Goal: Information Seeking & Learning: Learn about a topic

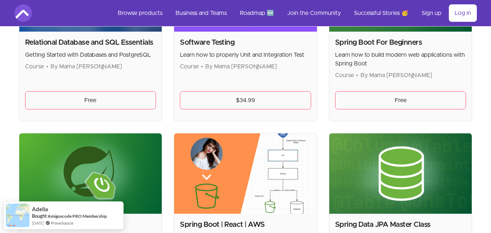
scroll to position [1885, 0]
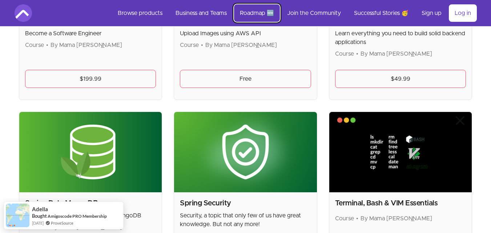
click at [263, 13] on link "Roadmap 🆕" at bounding box center [257, 12] width 46 height 17
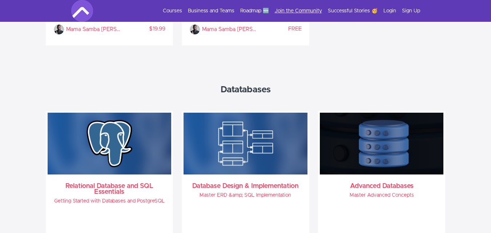
scroll to position [1627, 0]
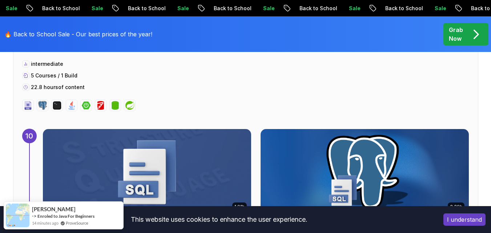
scroll to position [3254, 0]
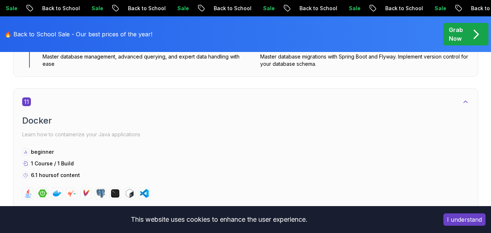
scroll to position [3661, 0]
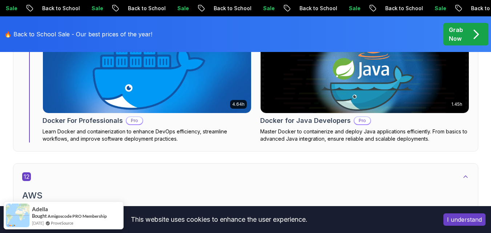
click at [205, 92] on img at bounding box center [146, 69] width 219 height 91
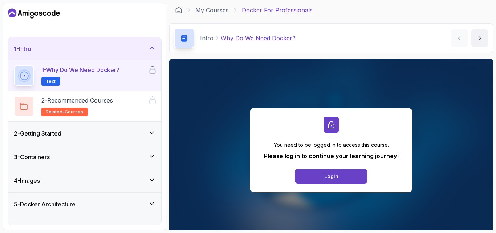
click at [144, 124] on div "2 - Getting Started" at bounding box center [84, 133] width 153 height 23
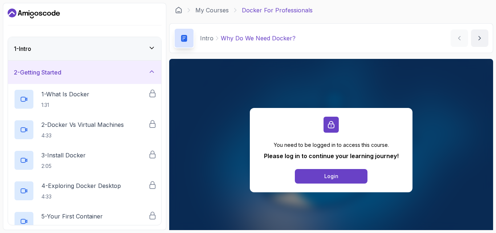
click at [490, 144] on section "1 - Intro 2 - Getting Started 1 - What Is Docker 1:31 2 - Docker vs Virtual Mac…" at bounding box center [248, 116] width 496 height 233
click at [148, 81] on div "2 - Getting Started" at bounding box center [84, 72] width 153 height 23
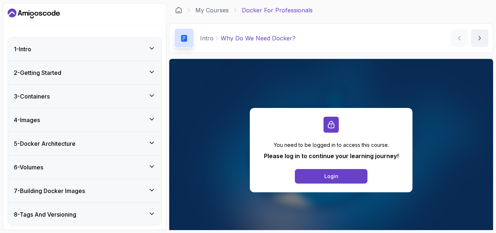
click at [126, 140] on div "5 - Docker Architecture" at bounding box center [85, 143] width 142 height 9
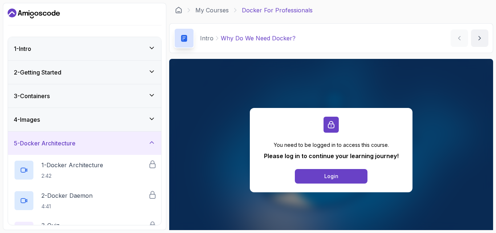
click at [126, 141] on div "5 - Docker Architecture" at bounding box center [85, 143] width 142 height 9
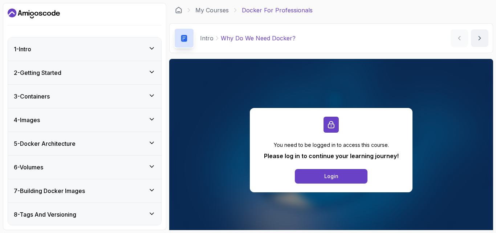
click at [128, 197] on div "7 - Building Docker Images" at bounding box center [84, 190] width 153 height 23
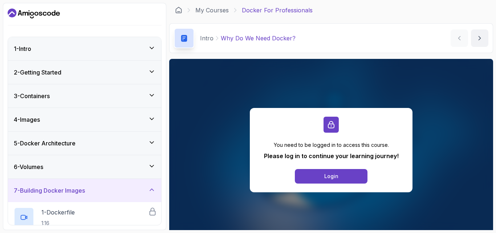
click at [128, 197] on div "7 - Building Docker Images" at bounding box center [84, 190] width 153 height 23
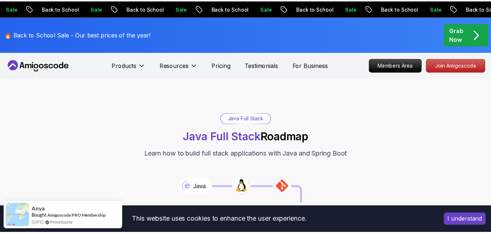
scroll to position [3661, 0]
